Goal: Information Seeking & Learning: Find specific fact

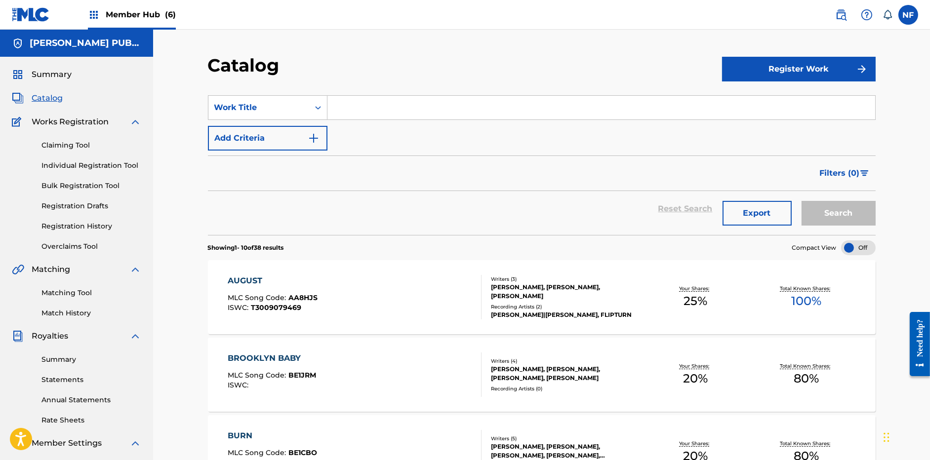
click at [124, 18] on span "Member Hub (6)" at bounding box center [141, 14] width 70 height 11
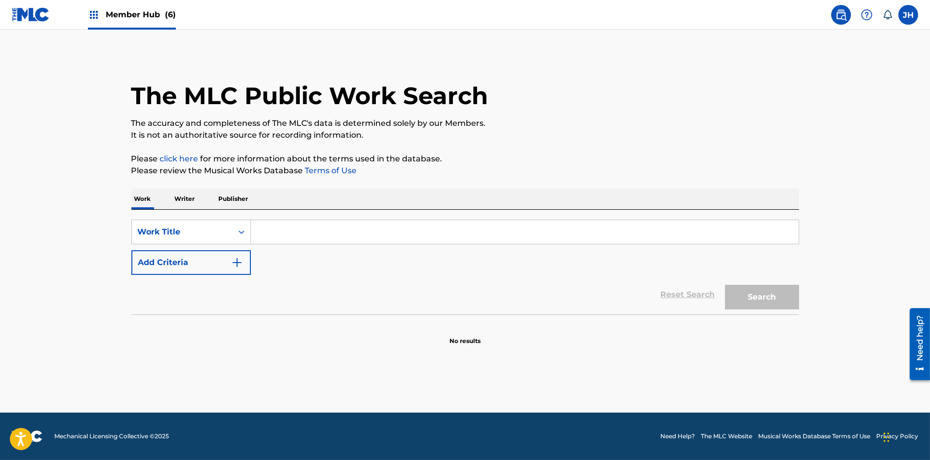
click at [269, 233] on input "Search Form" at bounding box center [525, 232] width 548 height 24
paste input "Over And Over"
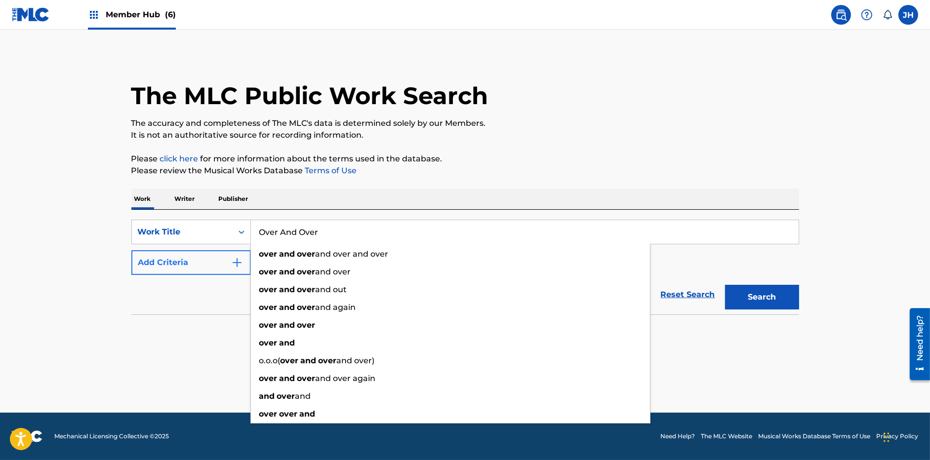
type input "Over And Over"
click at [223, 259] on button "Add Criteria" at bounding box center [191, 262] width 120 height 25
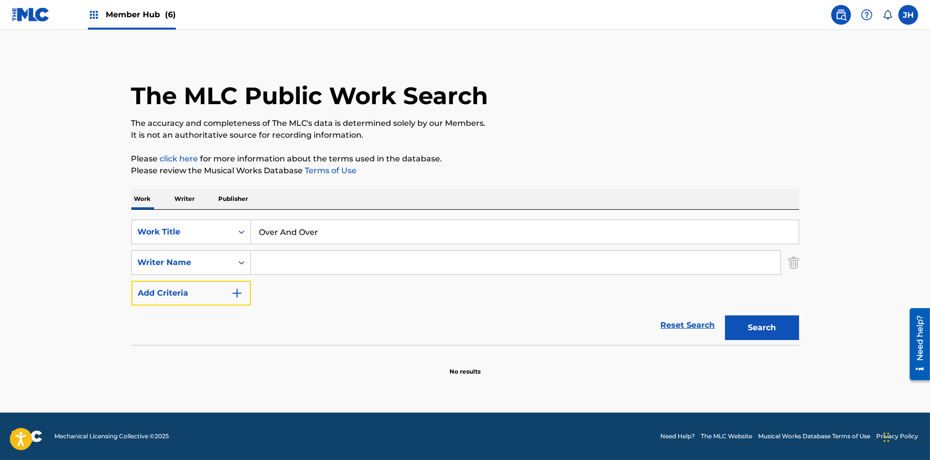
click at [131, 281] on button "Add Criteria" at bounding box center [191, 293] width 120 height 25
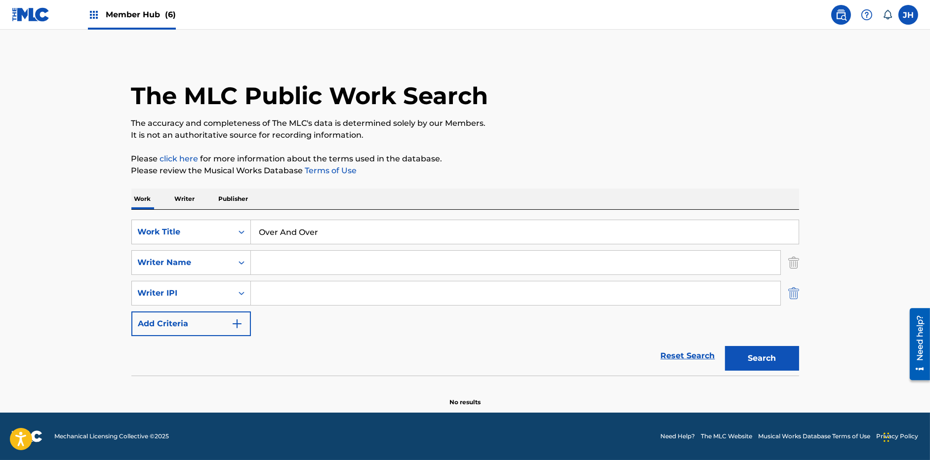
click at [793, 292] on img "Search Form" at bounding box center [793, 293] width 11 height 25
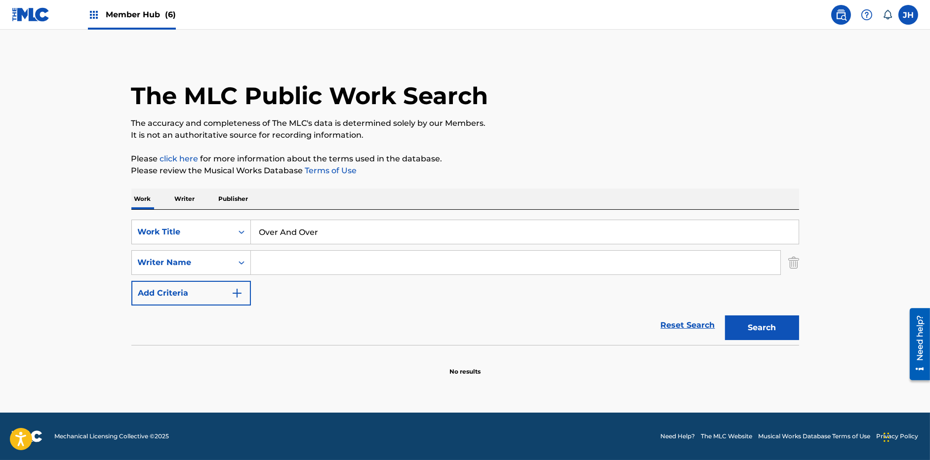
click at [393, 257] on input "Search Form" at bounding box center [516, 263] width 530 height 24
click at [528, 131] on p "It is not an authoritative source for recording information." at bounding box center [465, 135] width 668 height 12
click at [774, 327] on button "Search" at bounding box center [762, 328] width 74 height 25
drag, startPoint x: 319, startPoint y: 261, endPoint x: 256, endPoint y: 265, distance: 63.3
click at [256, 265] on input "park suseok" at bounding box center [516, 263] width 530 height 24
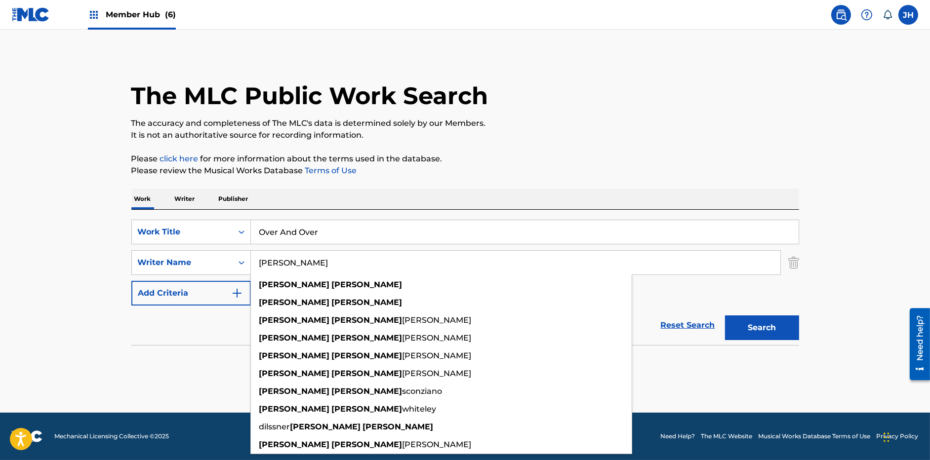
type input "[PERSON_NAME]"
click at [725, 316] on button "Search" at bounding box center [762, 328] width 74 height 25
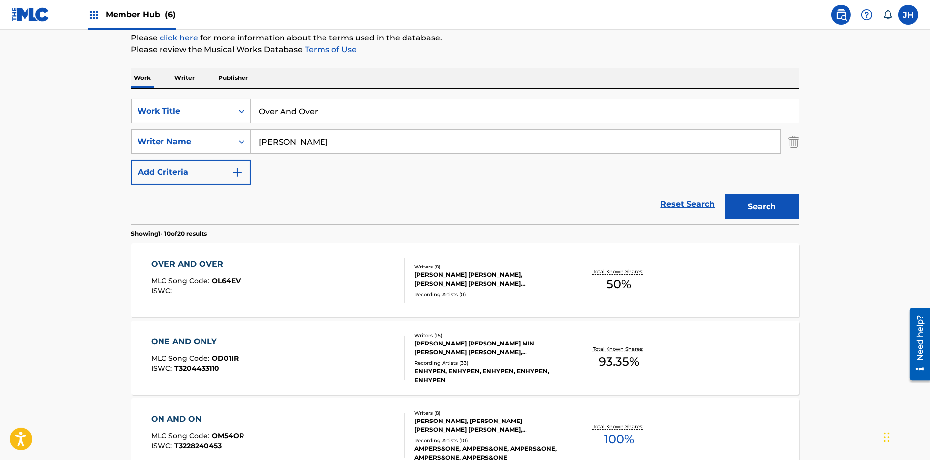
scroll to position [123, 0]
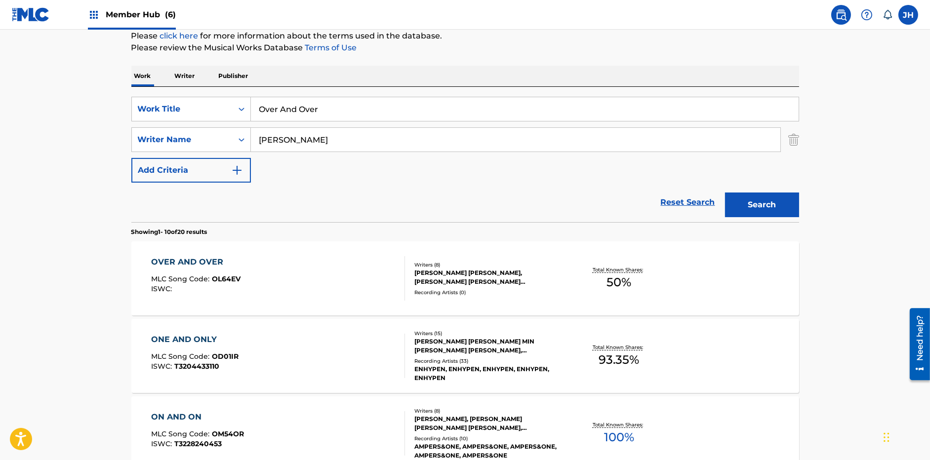
click at [343, 272] on div "OVER AND OVER MLC Song Code : OL64EV ISWC :" at bounding box center [278, 278] width 254 height 44
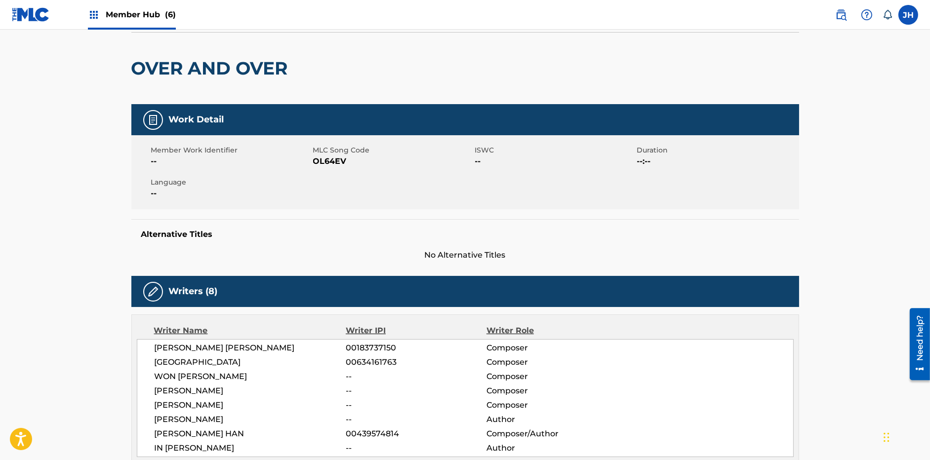
scroll to position [107, 0]
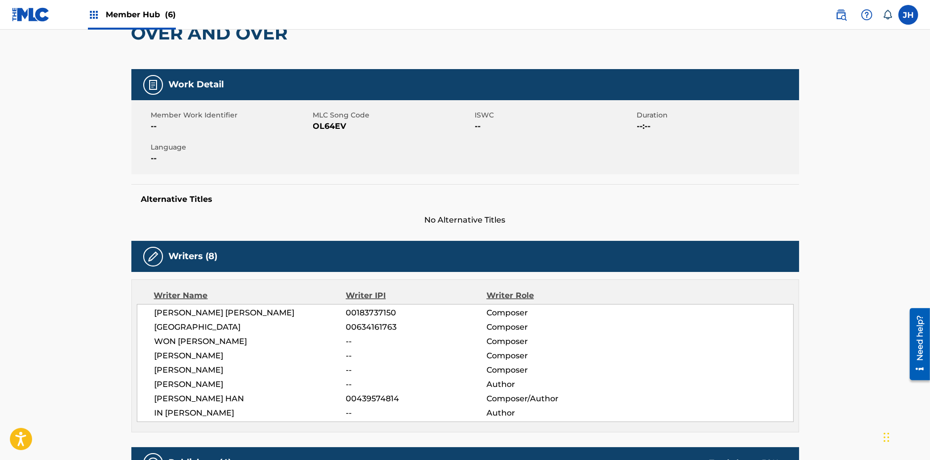
click at [249, 64] on div "OVER AND OVER" at bounding box center [212, 34] width 162 height 72
drag, startPoint x: 285, startPoint y: 37, endPoint x: 115, endPoint y: 43, distance: 170.1
copy h2 "OVER AND OVER"
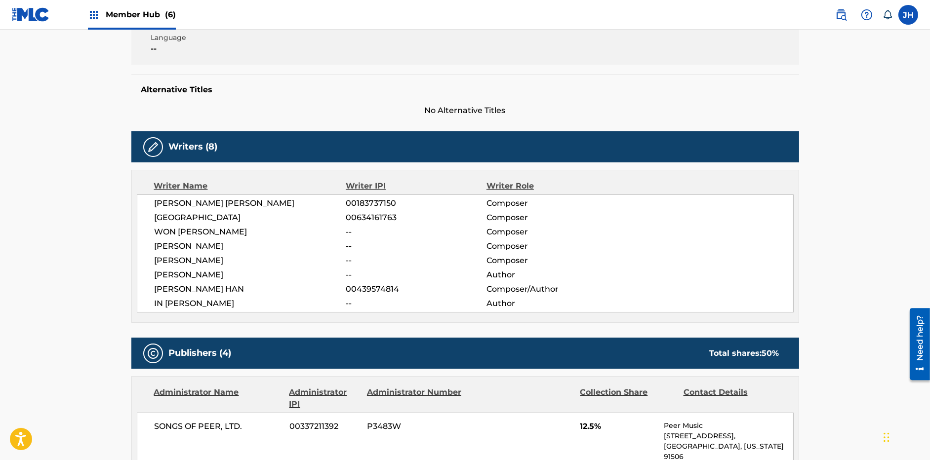
scroll to position [189, 0]
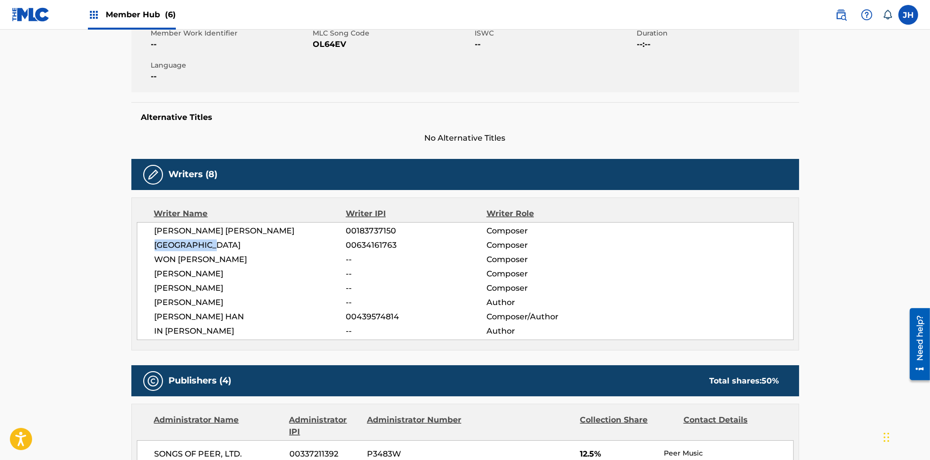
drag, startPoint x: 215, startPoint y: 244, endPoint x: 145, endPoint y: 247, distance: 69.7
click at [145, 247] on div "[PERSON_NAME] [PERSON_NAME] 00183737150 Composer [PERSON_NAME] 00634161763 Comp…" at bounding box center [465, 281] width 657 height 118
copy span "[GEOGRAPHIC_DATA]"
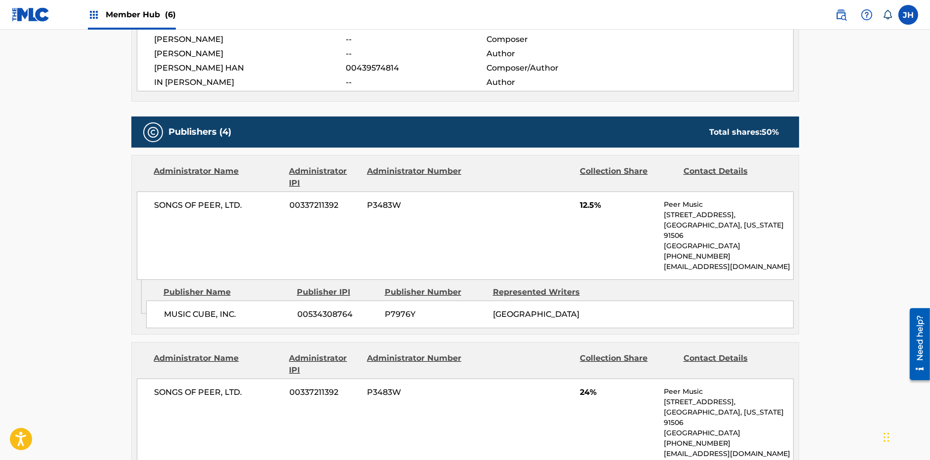
scroll to position [443, 0]
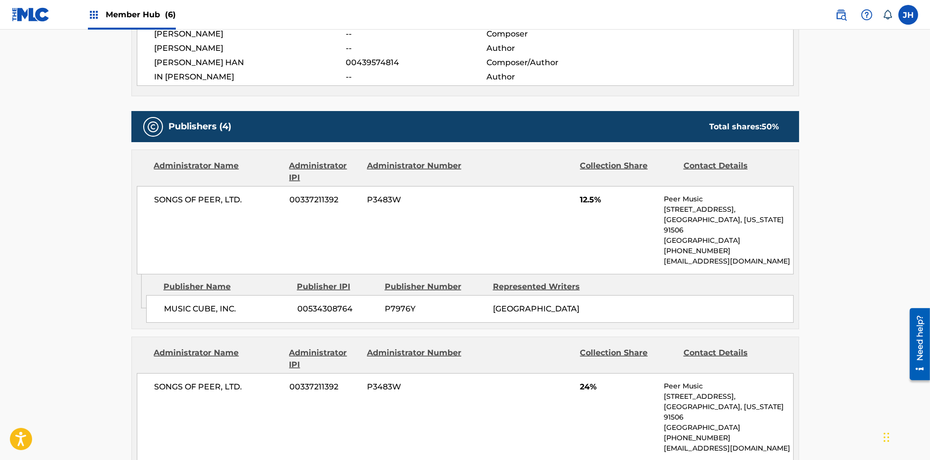
click at [325, 305] on span "00534308764" at bounding box center [337, 309] width 80 height 12
copy span "00534308764"
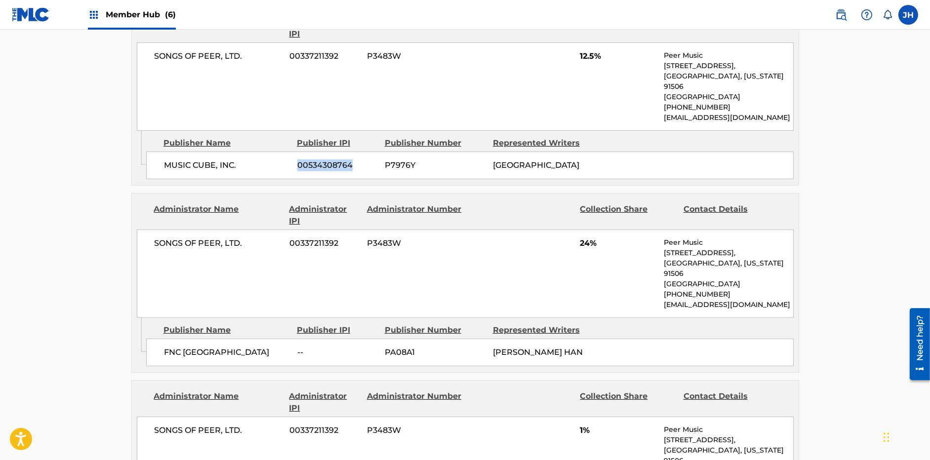
scroll to position [612, 0]
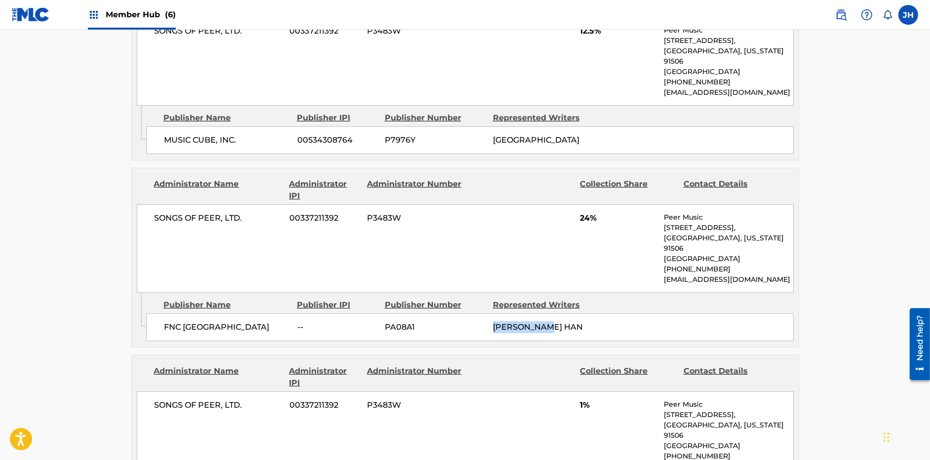
drag, startPoint x: 493, startPoint y: 325, endPoint x: 556, endPoint y: 321, distance: 62.9
click at [556, 322] on div "[PERSON_NAME] HAN" at bounding box center [543, 328] width 101 height 12
copy span "[PERSON_NAME] HAN"
click at [193, 326] on span "FNC [GEOGRAPHIC_DATA]" at bounding box center [227, 328] width 126 height 12
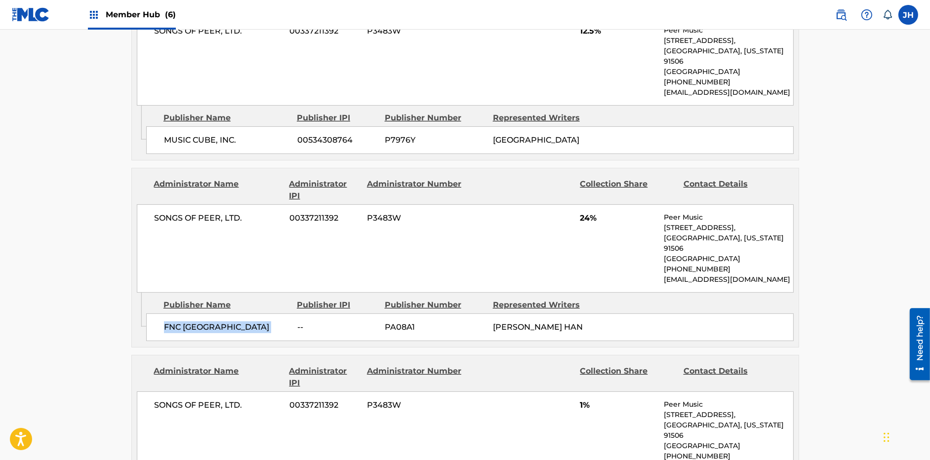
click at [193, 326] on span "FNC [GEOGRAPHIC_DATA]" at bounding box center [227, 328] width 126 height 12
copy div "FNC [GEOGRAPHIC_DATA]"
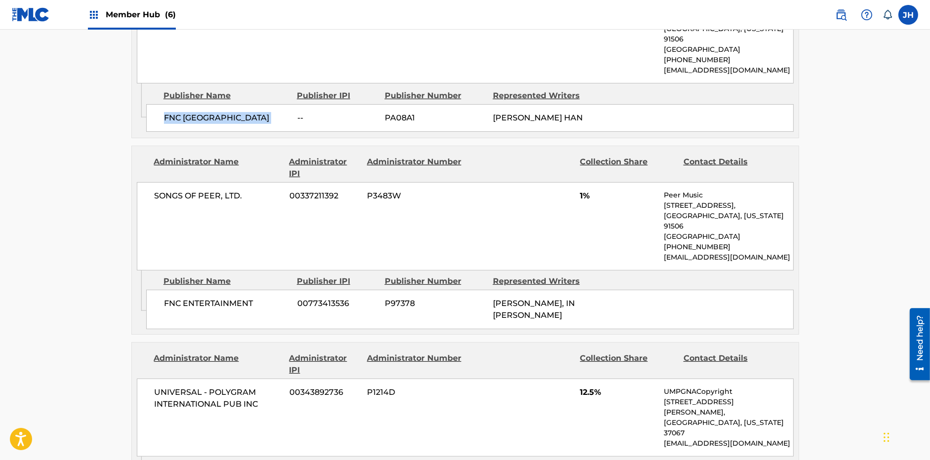
scroll to position [826, 0]
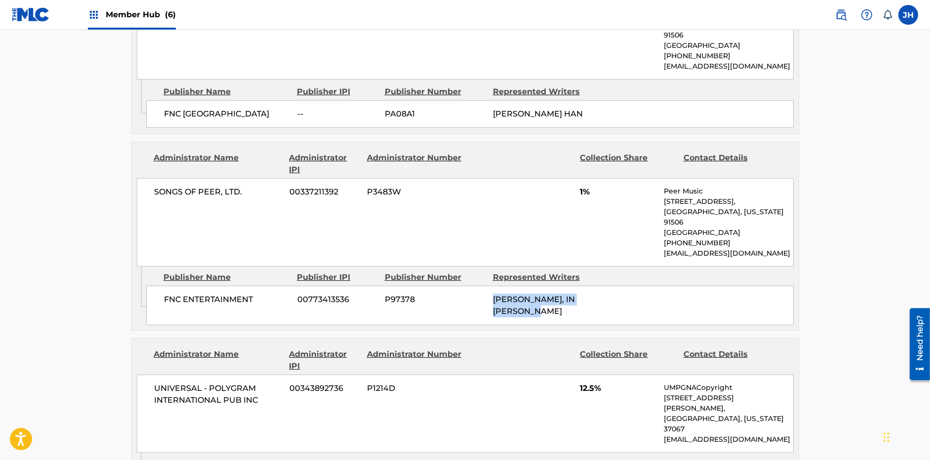
drag, startPoint x: 494, startPoint y: 297, endPoint x: 543, endPoint y: 309, distance: 50.3
click at [543, 309] on div "[PERSON_NAME], IN [PERSON_NAME]" at bounding box center [543, 306] width 101 height 24
copy span "[PERSON_NAME], IN [PERSON_NAME]"
click at [581, 303] on div "[PERSON_NAME], IN [PERSON_NAME]" at bounding box center [543, 306] width 101 height 24
drag, startPoint x: 563, startPoint y: 299, endPoint x: 588, endPoint y: 303, distance: 25.6
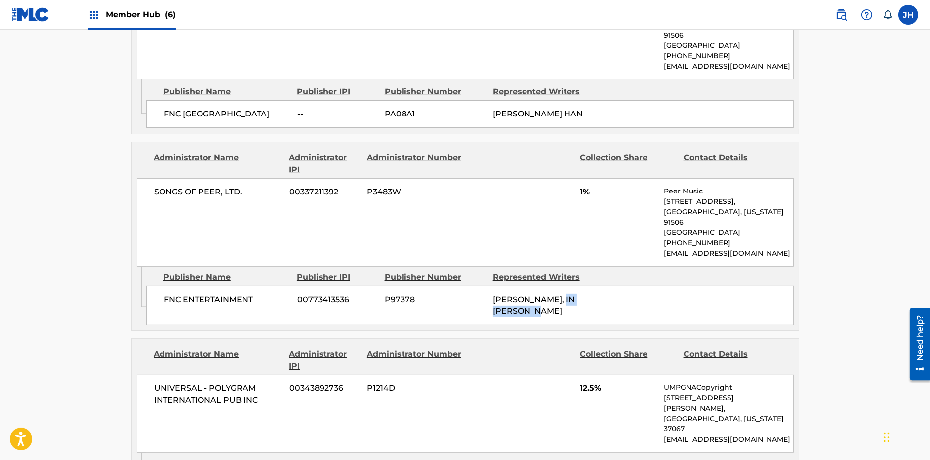
click at [588, 303] on div "[PERSON_NAME], IN [PERSON_NAME]" at bounding box center [543, 306] width 101 height 24
copy span "IN [PERSON_NAME]"
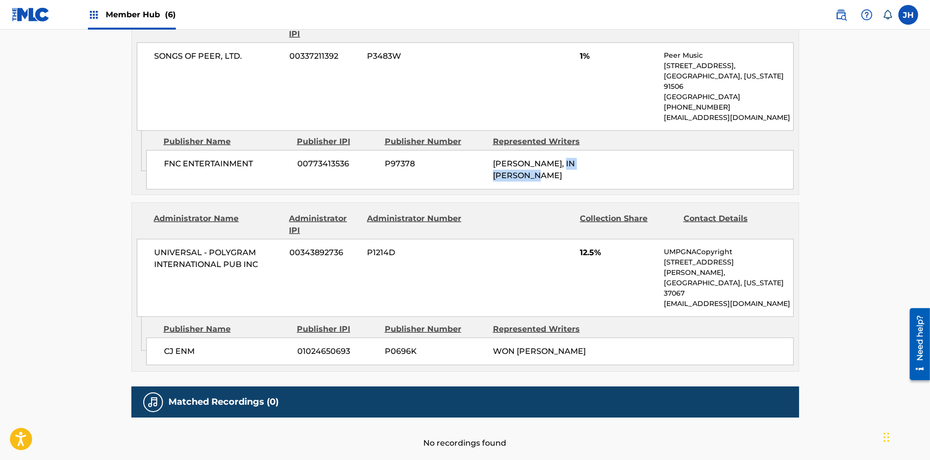
scroll to position [976, 0]
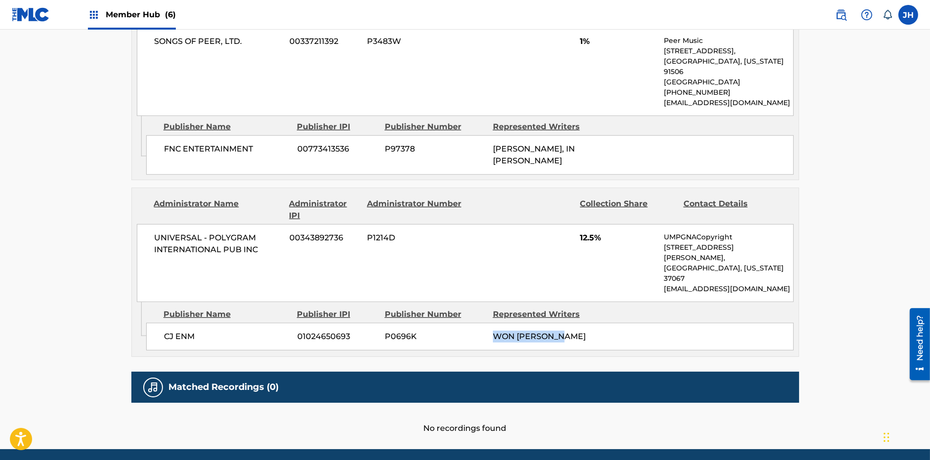
drag, startPoint x: 568, startPoint y: 310, endPoint x: 496, endPoint y: 313, distance: 71.7
click at [496, 331] on div "WON [PERSON_NAME]" at bounding box center [543, 337] width 101 height 12
copy span "WON [PERSON_NAME]"
click at [190, 331] on span "CJ ENM" at bounding box center [227, 337] width 126 height 12
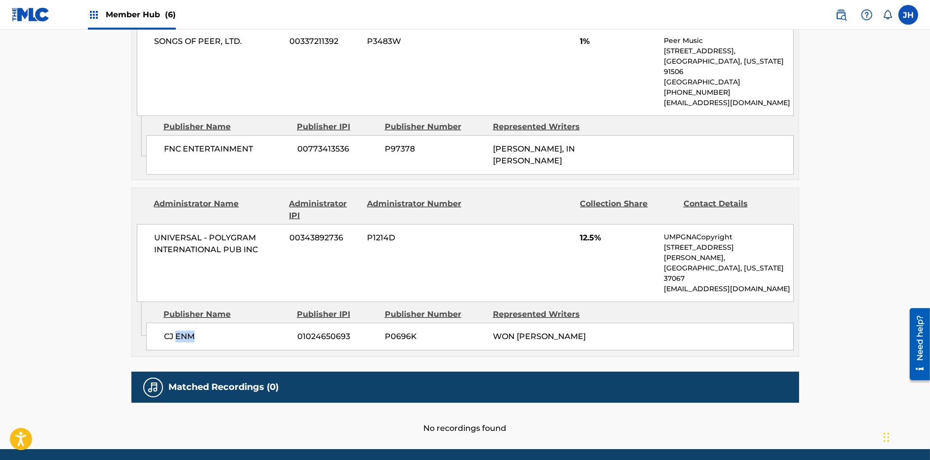
click at [190, 331] on span "CJ ENM" at bounding box center [227, 337] width 126 height 12
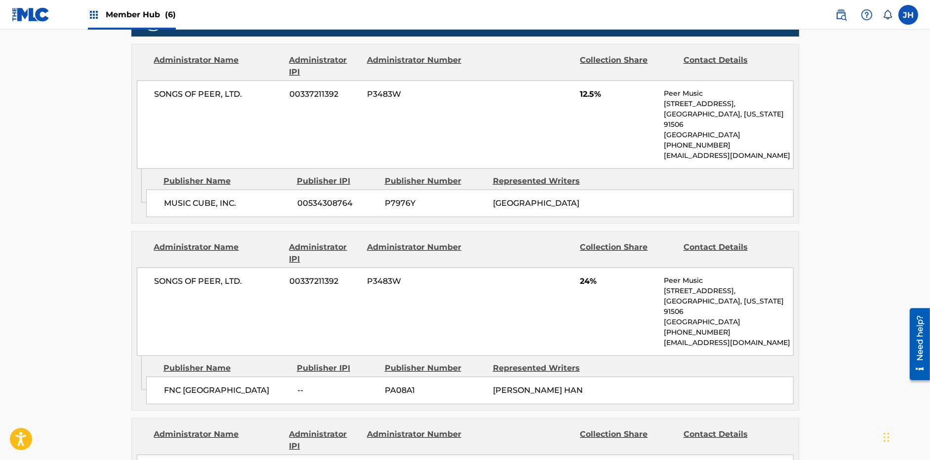
scroll to position [0, 0]
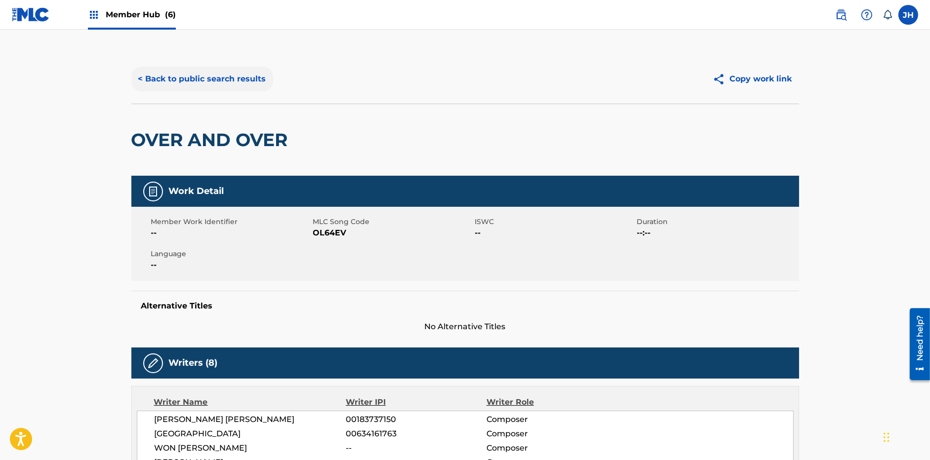
click at [189, 81] on button "< Back to public search results" at bounding box center [202, 79] width 142 height 25
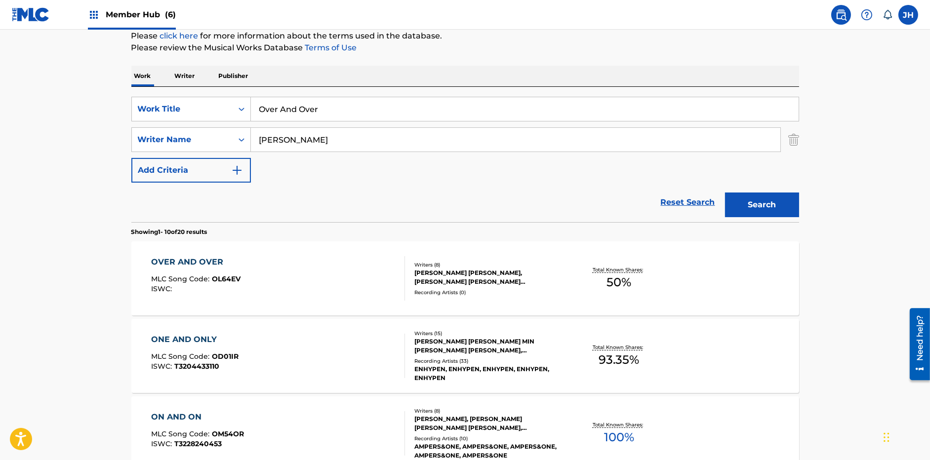
click at [318, 116] on input "Over And Over" at bounding box center [525, 109] width 548 height 24
click at [319, 115] on input "Over And Over" at bounding box center [525, 109] width 548 height 24
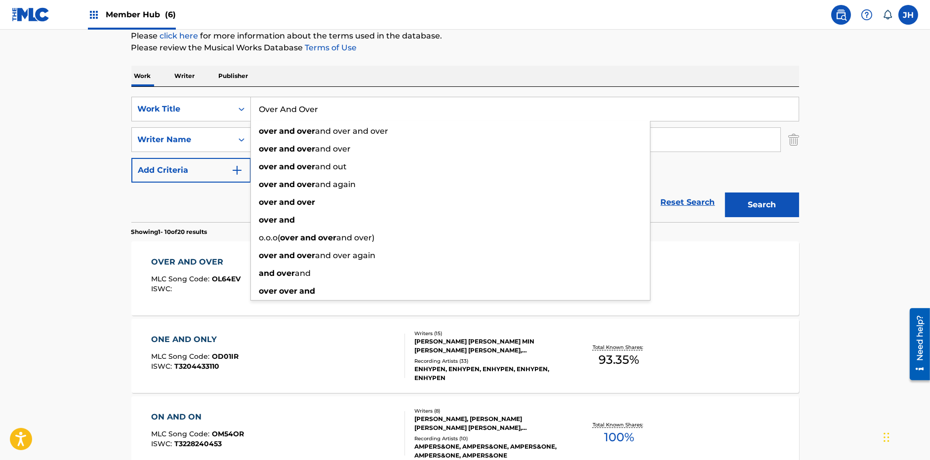
click at [326, 106] on input "Over And Over" at bounding box center [525, 109] width 548 height 24
click at [326, 107] on input "Over And Over" at bounding box center [525, 109] width 548 height 24
click at [320, 107] on input "Over And Over" at bounding box center [525, 109] width 548 height 24
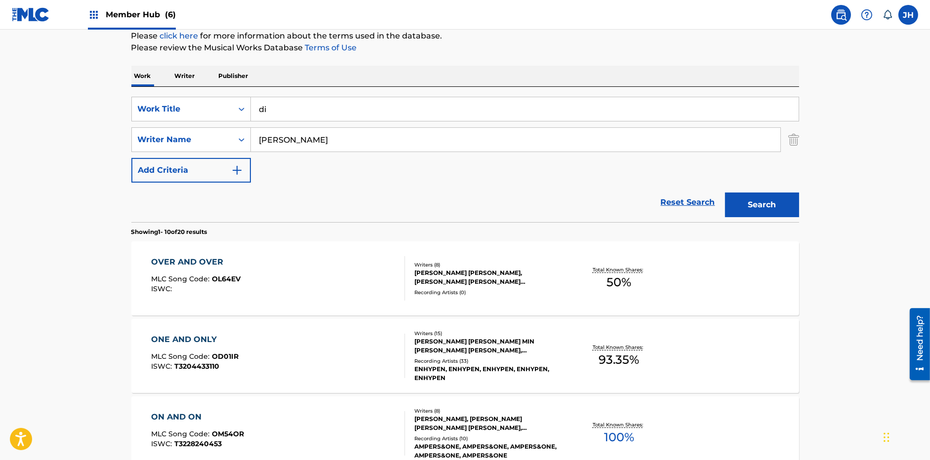
type input "d"
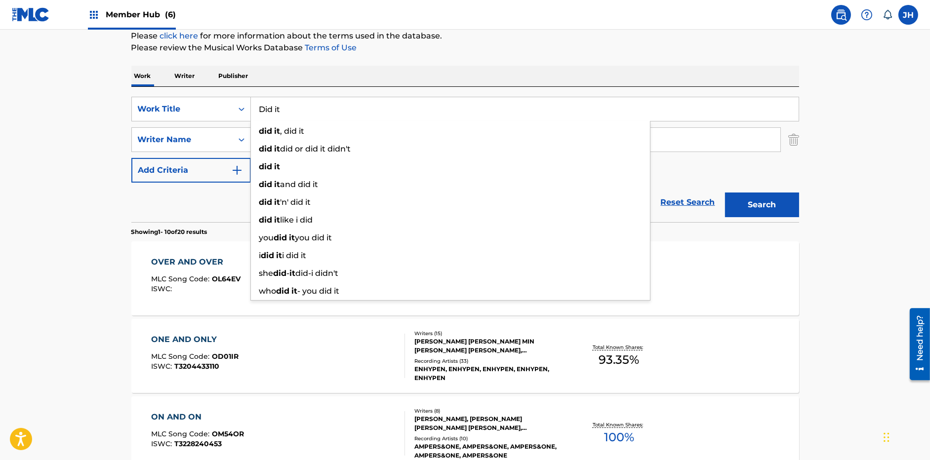
type input "Did it"
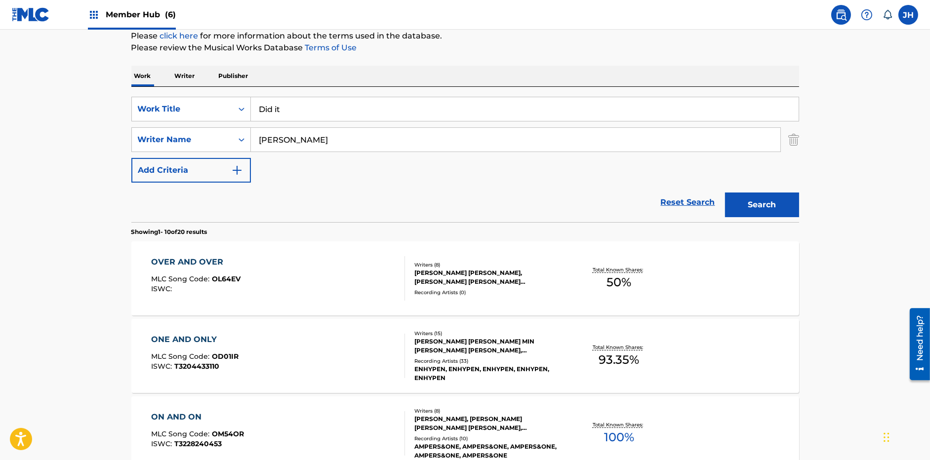
click at [445, 130] on input "[PERSON_NAME]" at bounding box center [516, 140] width 530 height 24
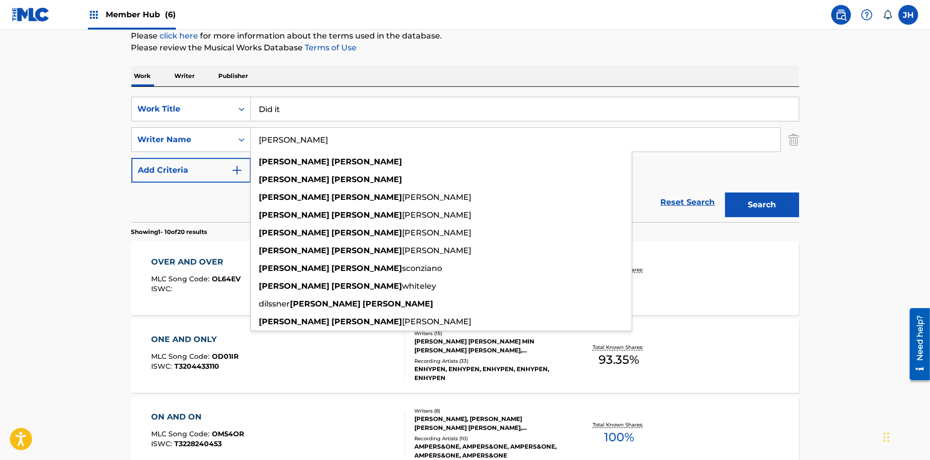
click at [444, 135] on input "[PERSON_NAME]" at bounding box center [516, 140] width 530 height 24
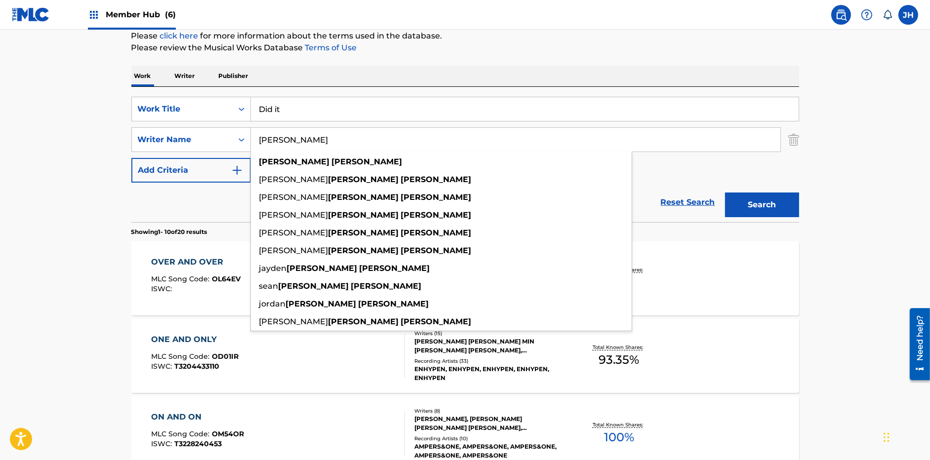
type input "[PERSON_NAME]"
click at [725, 193] on button "Search" at bounding box center [762, 205] width 74 height 25
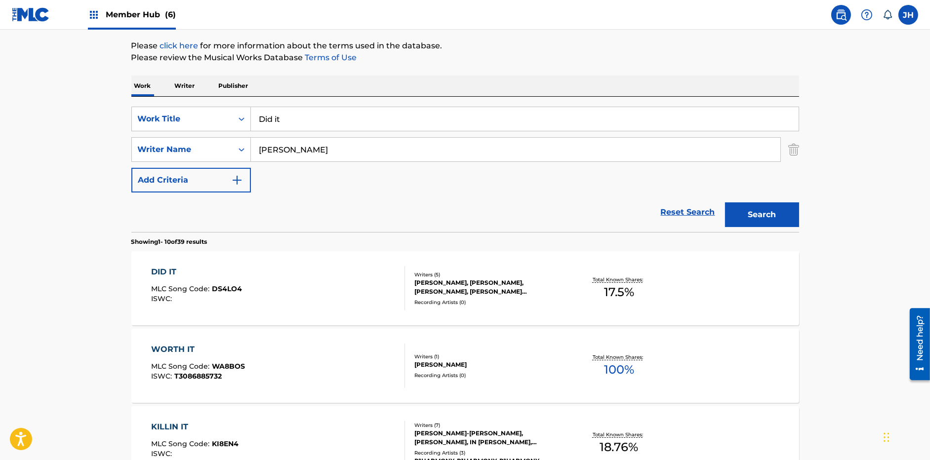
scroll to position [197, 0]
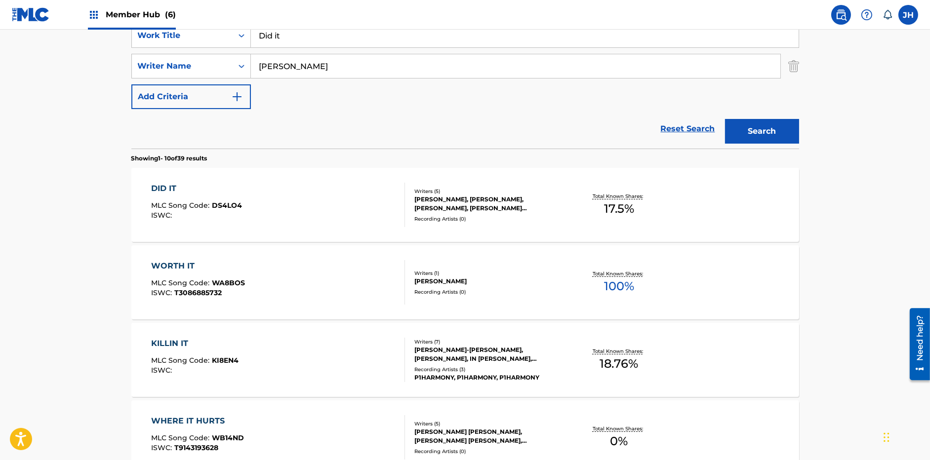
click at [343, 192] on div "DID IT MLC Song Code : DS4LO4 ISWC :" at bounding box center [278, 205] width 254 height 44
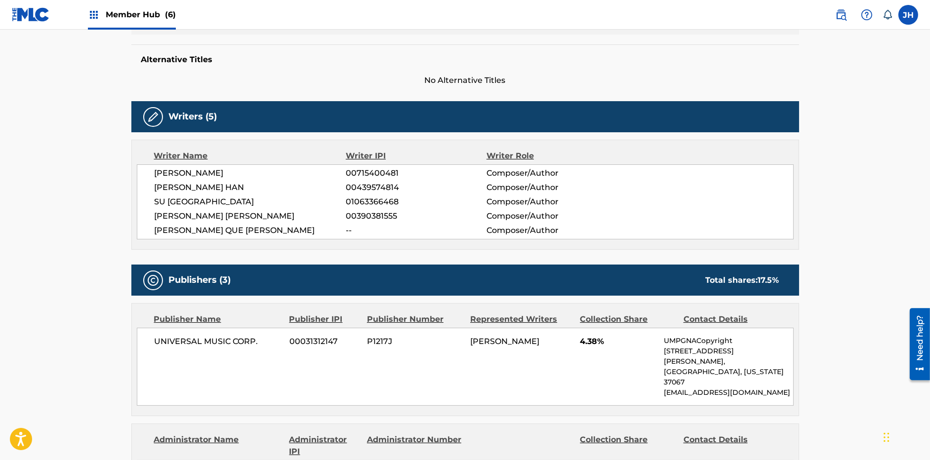
scroll to position [496, 0]
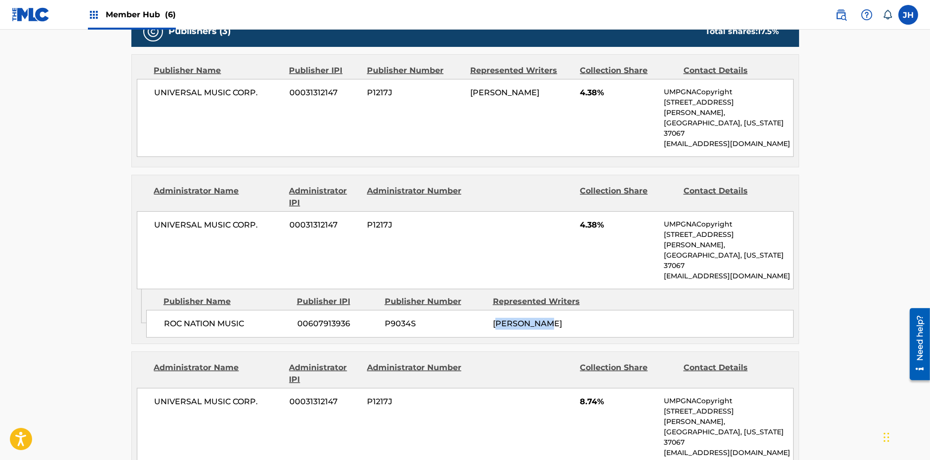
drag, startPoint x: 496, startPoint y: 280, endPoint x: 553, endPoint y: 283, distance: 56.9
click at [549, 318] on div "[PERSON_NAME]" at bounding box center [543, 324] width 101 height 12
click at [553, 319] on span "[PERSON_NAME]" at bounding box center [527, 323] width 69 height 9
click at [528, 319] on span "[PERSON_NAME]" at bounding box center [527, 323] width 69 height 9
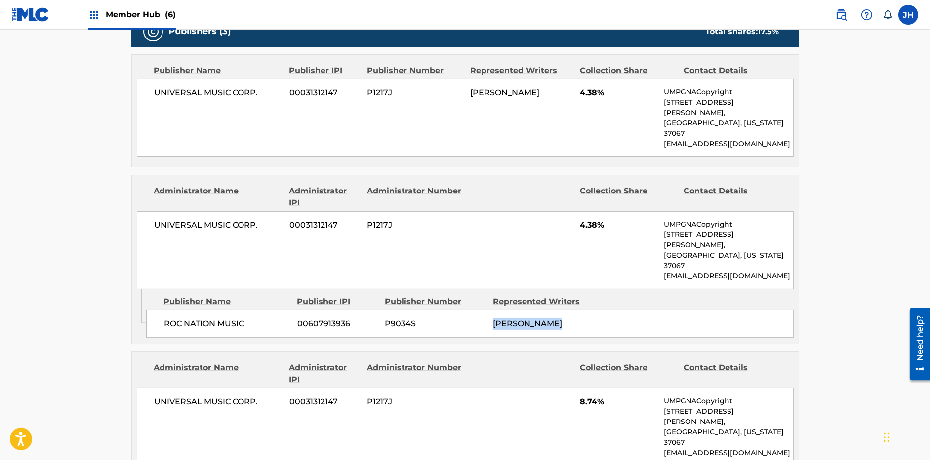
click at [528, 319] on span "[PERSON_NAME]" at bounding box center [527, 323] width 69 height 9
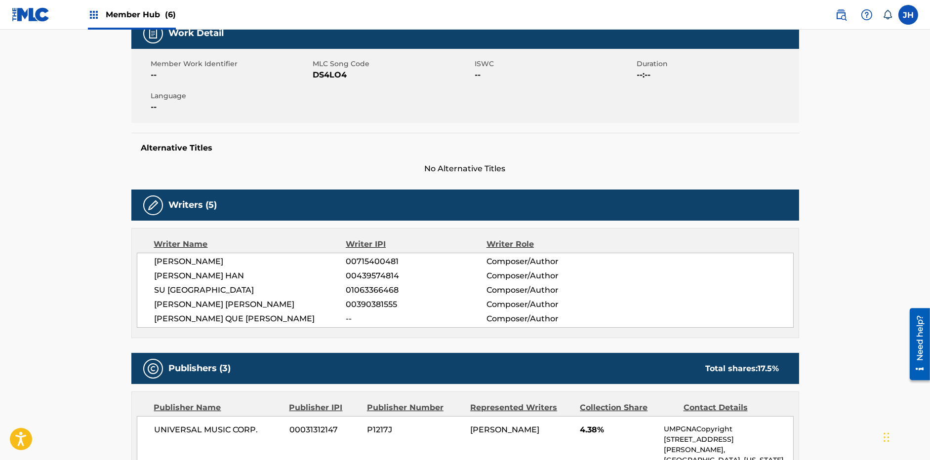
scroll to position [156, 0]
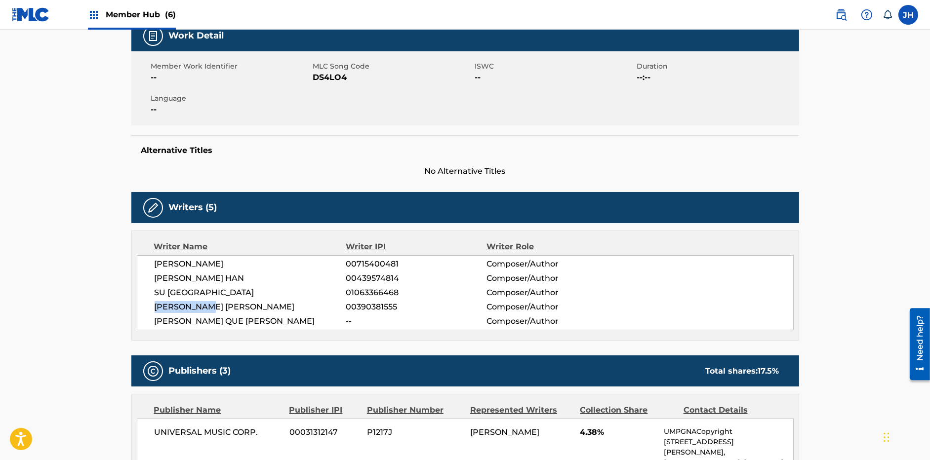
drag, startPoint x: 217, startPoint y: 304, endPoint x: 150, endPoint y: 311, distance: 67.0
click at [150, 311] on div "[PERSON_NAME] 00715400481 Composer/Author [PERSON_NAME] HAN 00439574814 Compose…" at bounding box center [465, 292] width 657 height 75
copy span "[PERSON_NAME] [PERSON_NAME]"
click at [191, 265] on span "[PERSON_NAME]" at bounding box center [251, 264] width 192 height 12
click at [192, 264] on span "[PERSON_NAME]" at bounding box center [251, 264] width 192 height 12
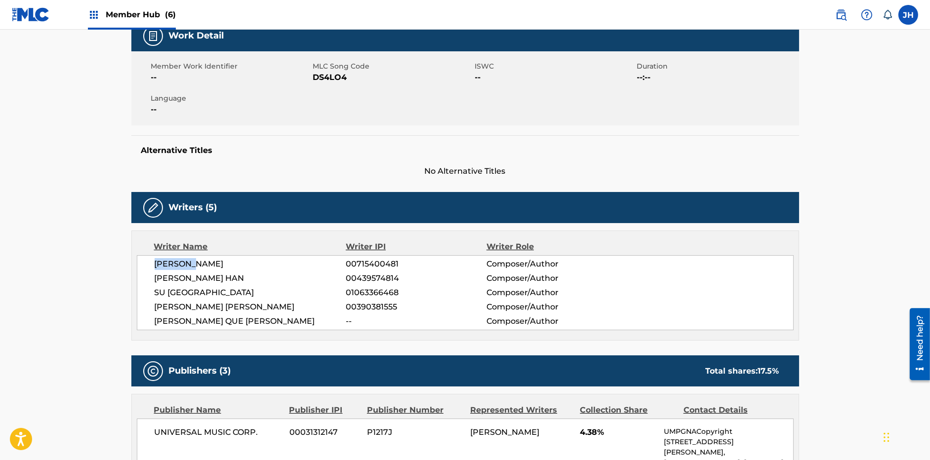
click at [192, 264] on span "[PERSON_NAME]" at bounding box center [251, 264] width 192 height 12
drag, startPoint x: 254, startPoint y: 255, endPoint x: 260, endPoint y: 257, distance: 6.4
click at [254, 256] on div "[PERSON_NAME] 00715400481 Composer/Author [PERSON_NAME] HAN 00439574814 Compose…" at bounding box center [465, 292] width 657 height 75
click at [287, 266] on span "[PERSON_NAME]" at bounding box center [251, 264] width 192 height 12
drag, startPoint x: 272, startPoint y: 263, endPoint x: 196, endPoint y: 261, distance: 76.1
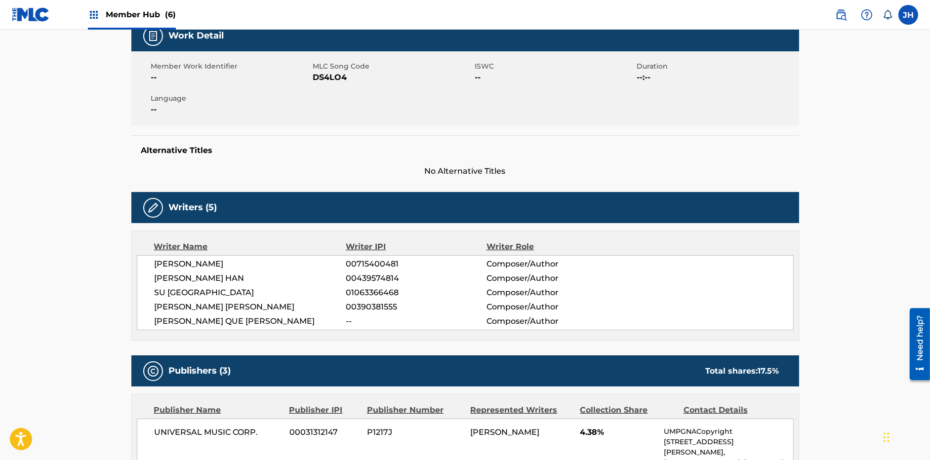
click at [196, 261] on span "[PERSON_NAME]" at bounding box center [251, 264] width 192 height 12
click at [197, 260] on span "[PERSON_NAME]" at bounding box center [251, 264] width 192 height 12
drag, startPoint x: 157, startPoint y: 264, endPoint x: 293, endPoint y: 262, distance: 136.9
click at [293, 262] on span "[PERSON_NAME]" at bounding box center [251, 264] width 192 height 12
copy span "[PERSON_NAME]"
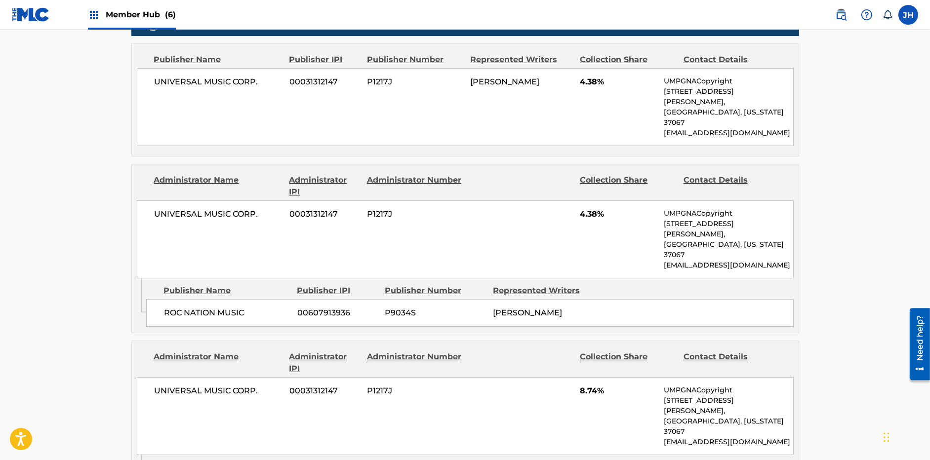
scroll to position [527, 0]
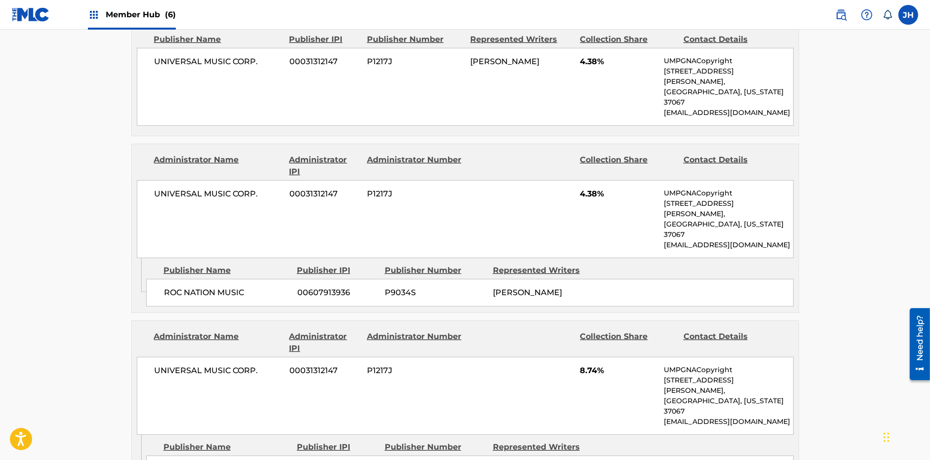
click at [318, 188] on span "00031312147" at bounding box center [325, 194] width 70 height 12
